Goal: Information Seeking & Learning: Learn about a topic

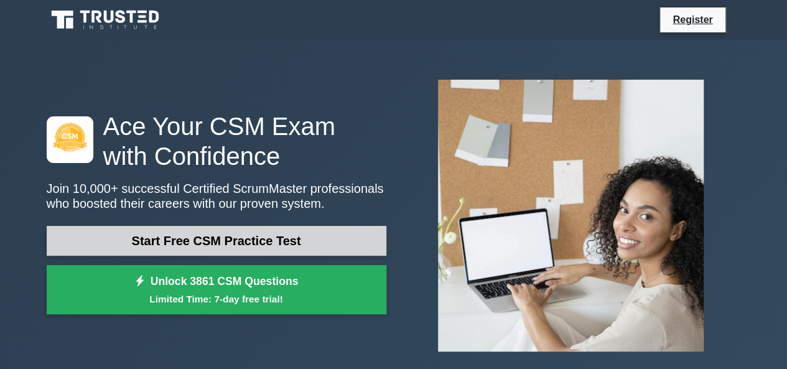
click at [321, 231] on link "Start Free CSM Practice Test" at bounding box center [217, 241] width 340 height 30
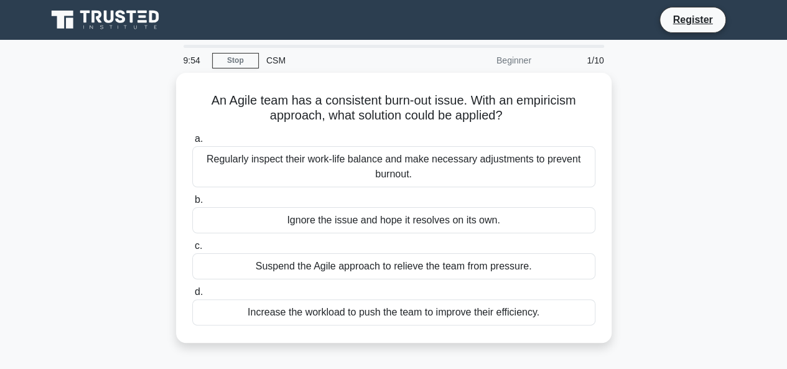
scroll to position [8, 0]
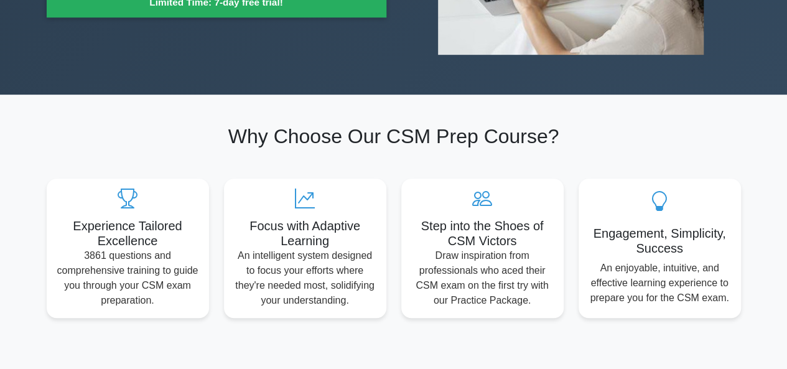
scroll to position [299, 0]
